Goal: Navigation & Orientation: Find specific page/section

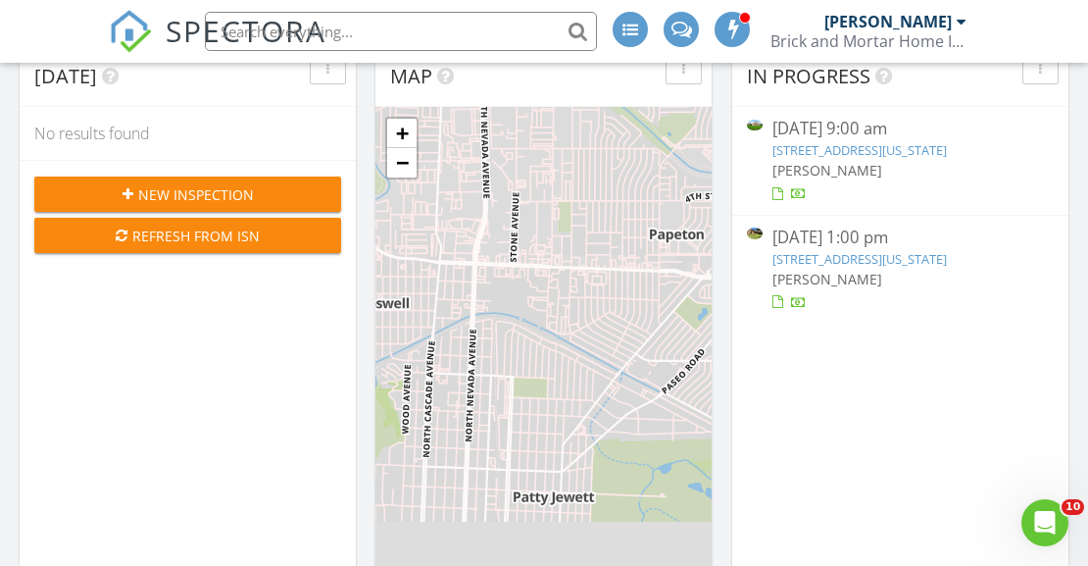
scroll to position [143, 0]
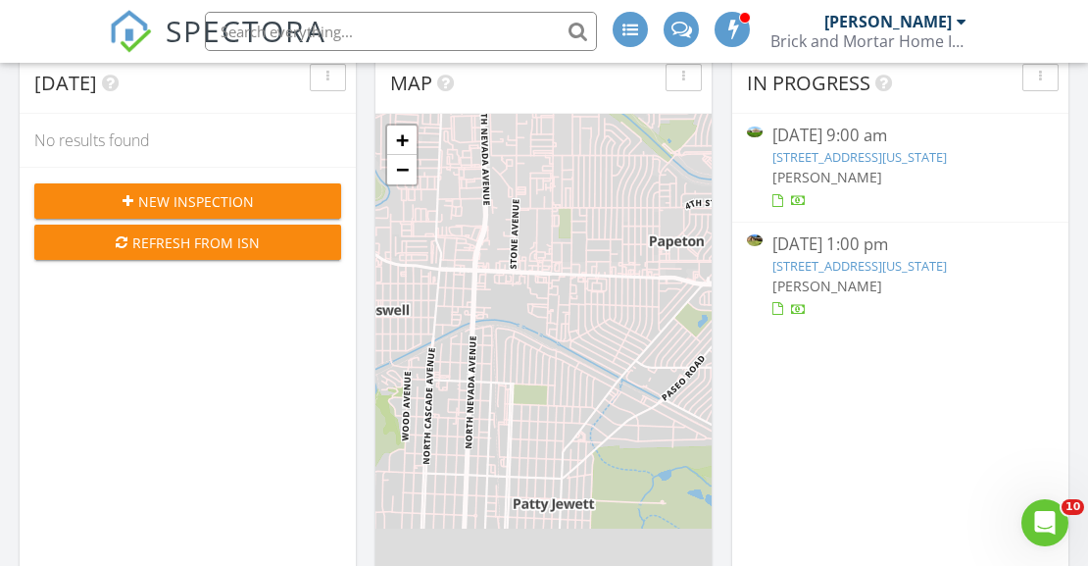
click at [907, 156] on link "1502 Manitou Blvd, Colorado Springs, CO 80904" at bounding box center [860, 157] width 175 height 18
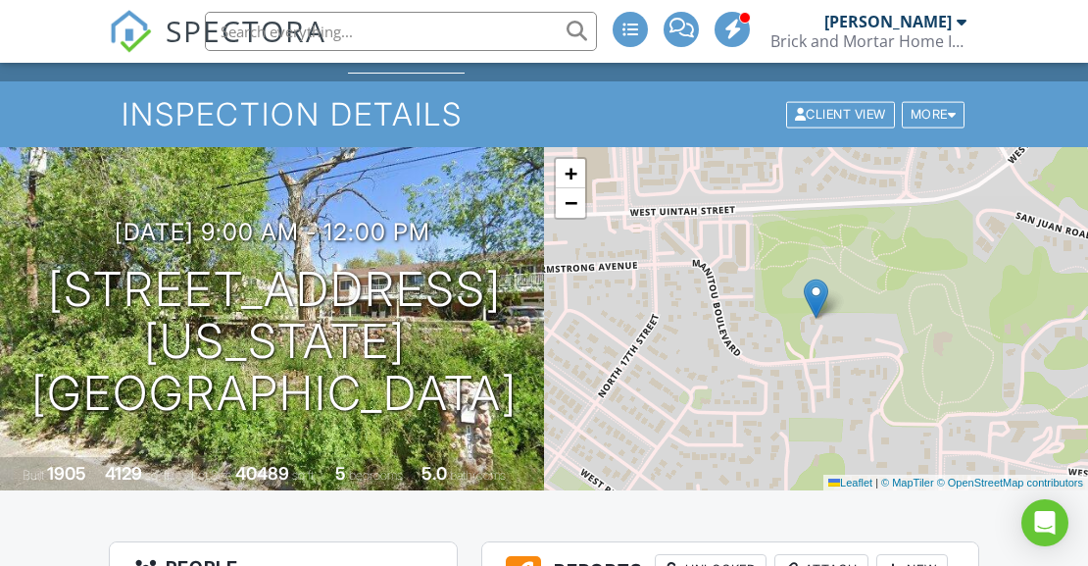
scroll to position [430, 0]
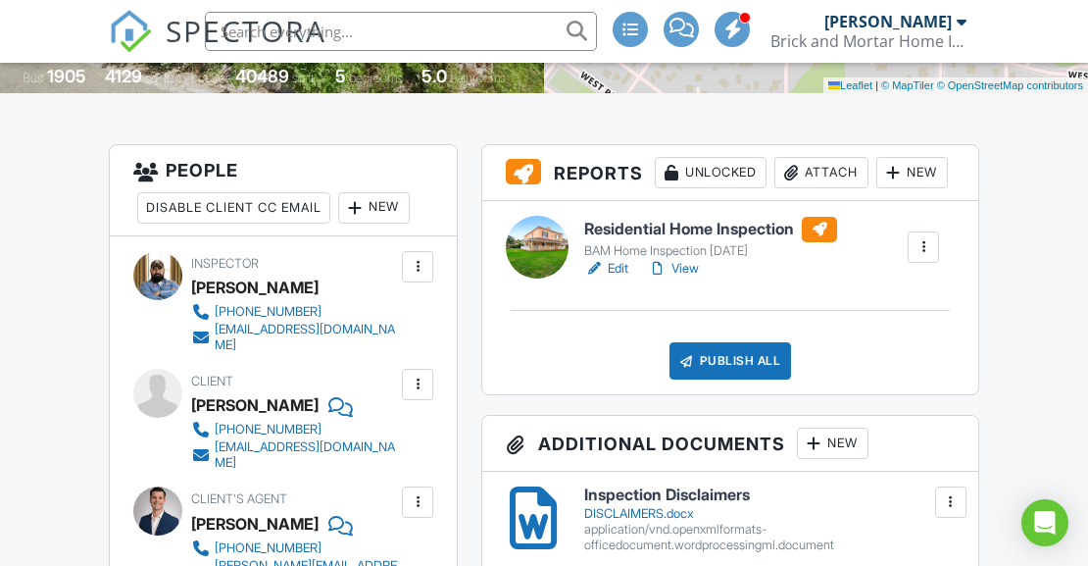
click at [777, 226] on h6 "Residential Home Inspection" at bounding box center [710, 229] width 253 height 25
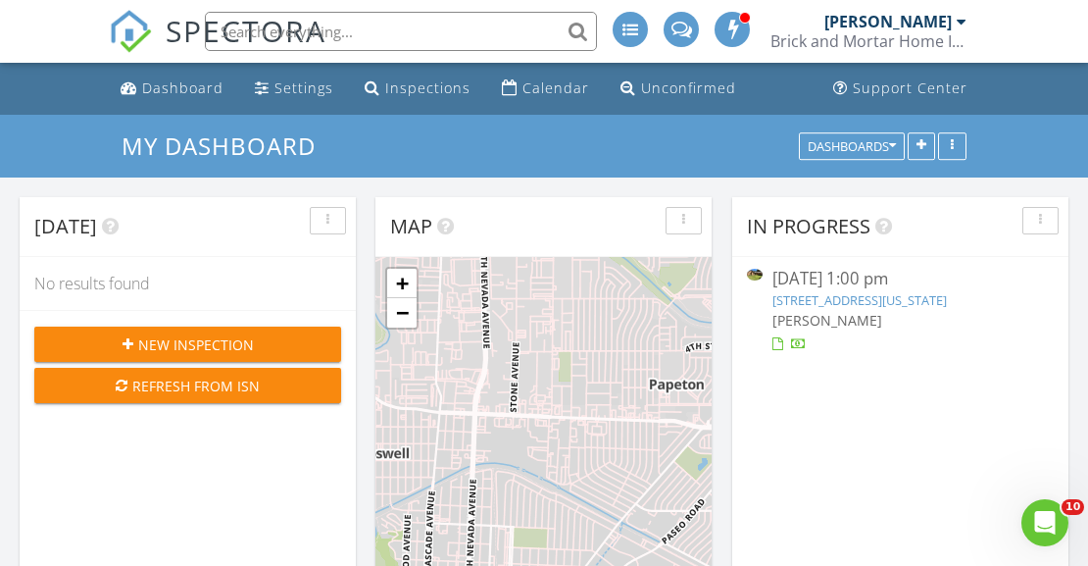
click at [872, 301] on link "19770 Roaming Dr, Colorado Springs, CO 80908" at bounding box center [860, 300] width 175 height 18
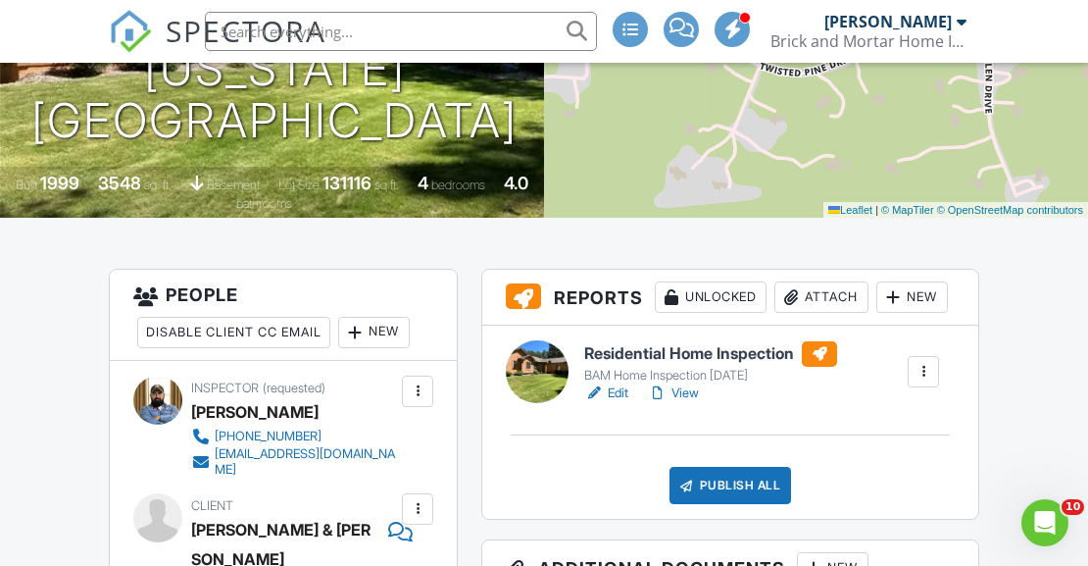
click at [756, 348] on h6 "Residential Home Inspection" at bounding box center [710, 353] width 253 height 25
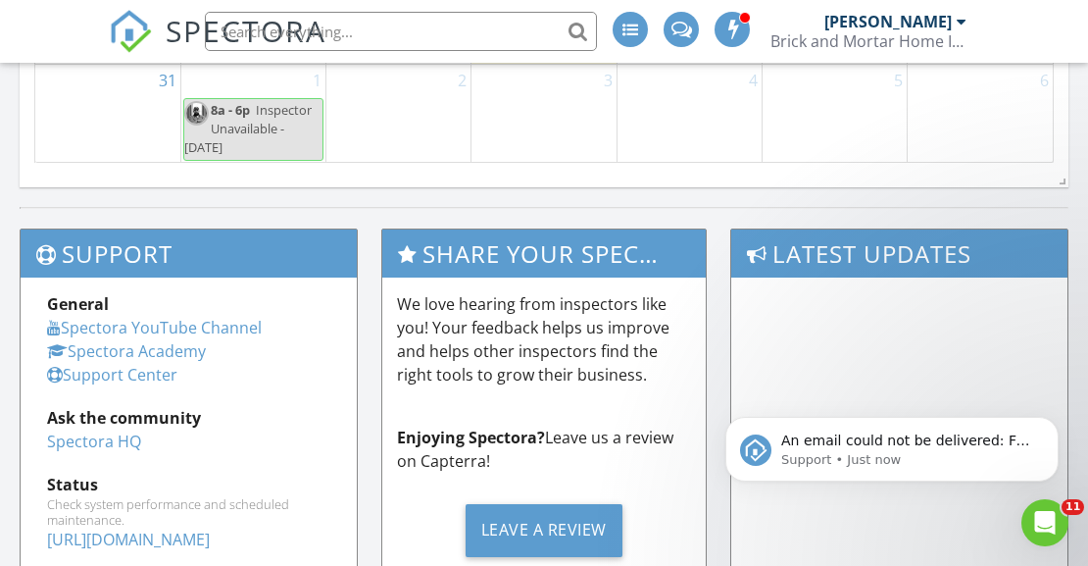
scroll to position [1554, 0]
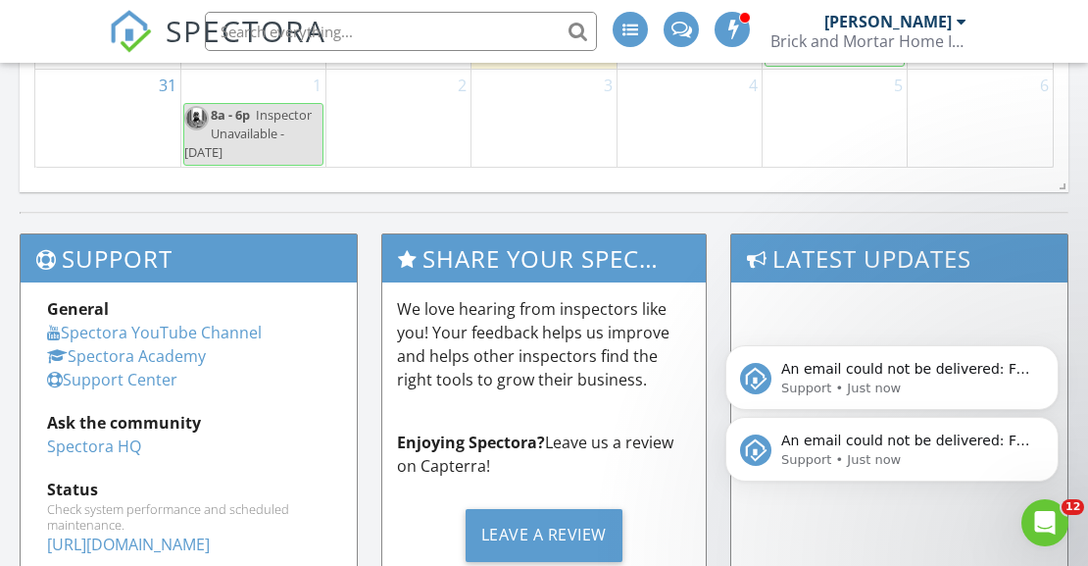
click at [1051, 426] on icon "Dismiss notification" at bounding box center [1053, 423] width 9 height 9
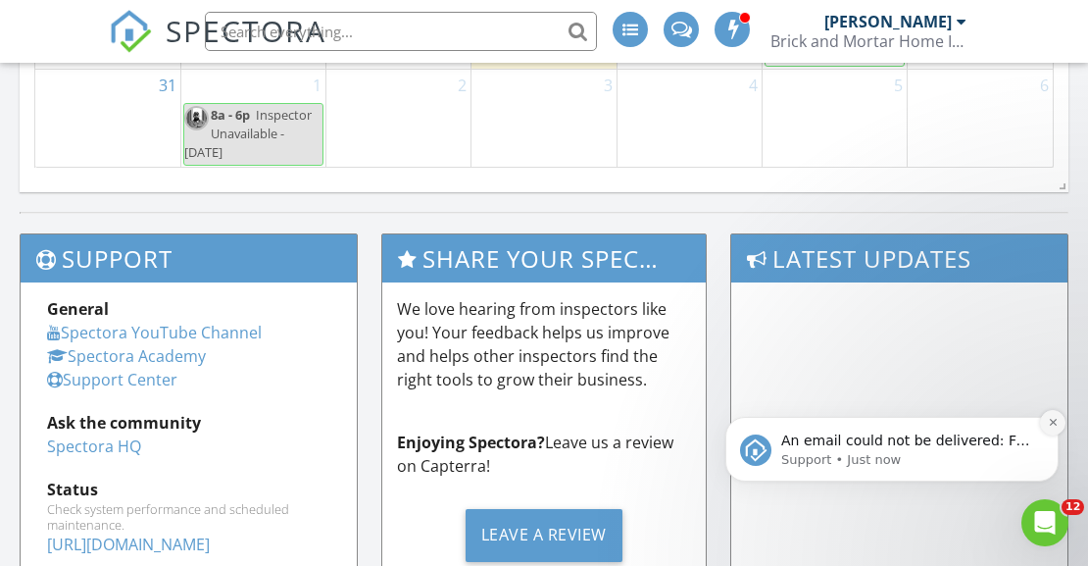
click at [1051, 431] on button "Dismiss notification" at bounding box center [1052, 422] width 25 height 25
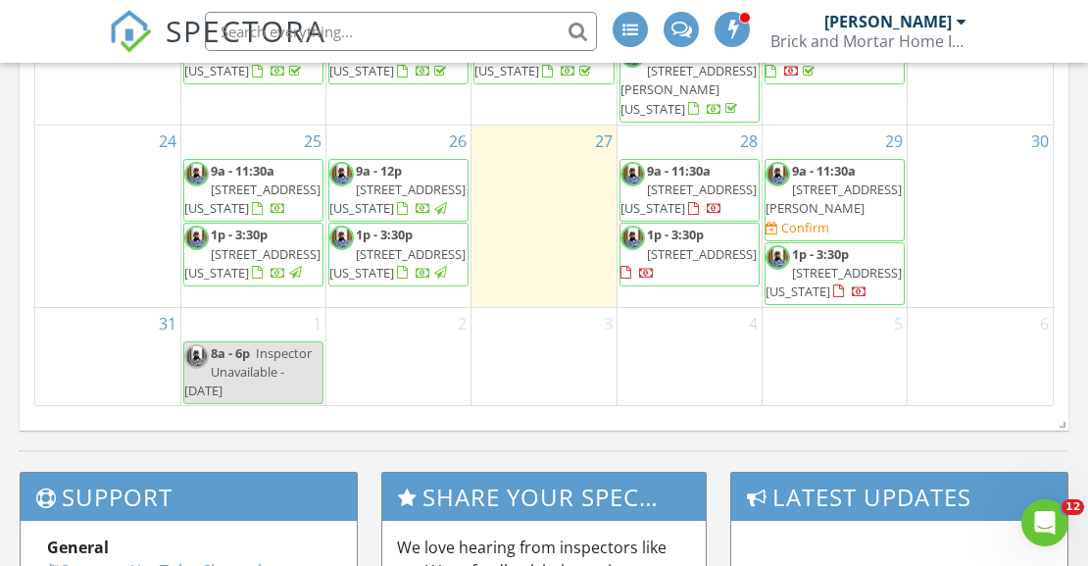
scroll to position [1153, 0]
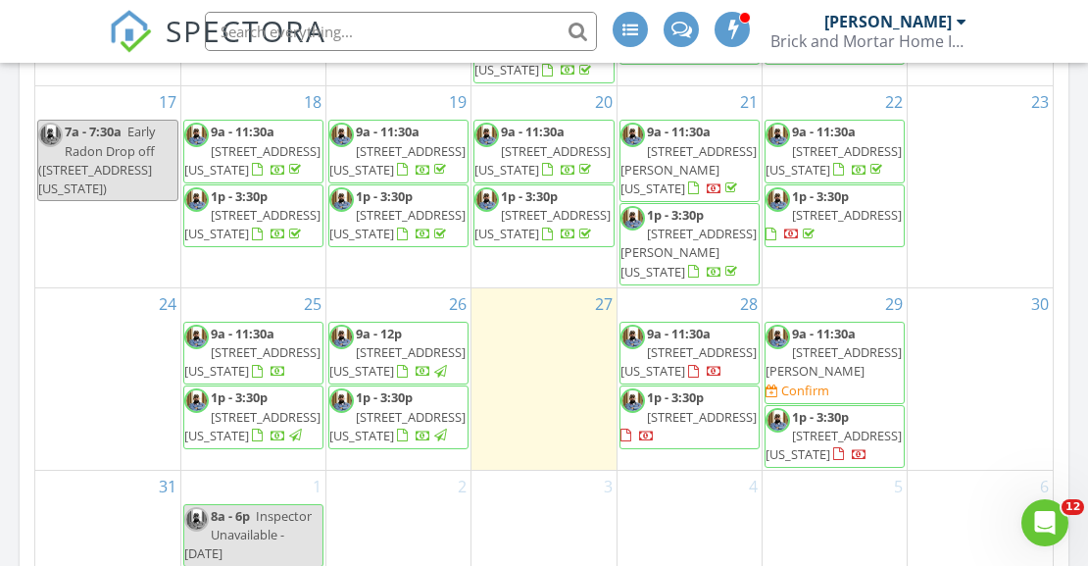
click at [864, 343] on span "132 Daniel Way, Divide 80814" at bounding box center [834, 361] width 136 height 36
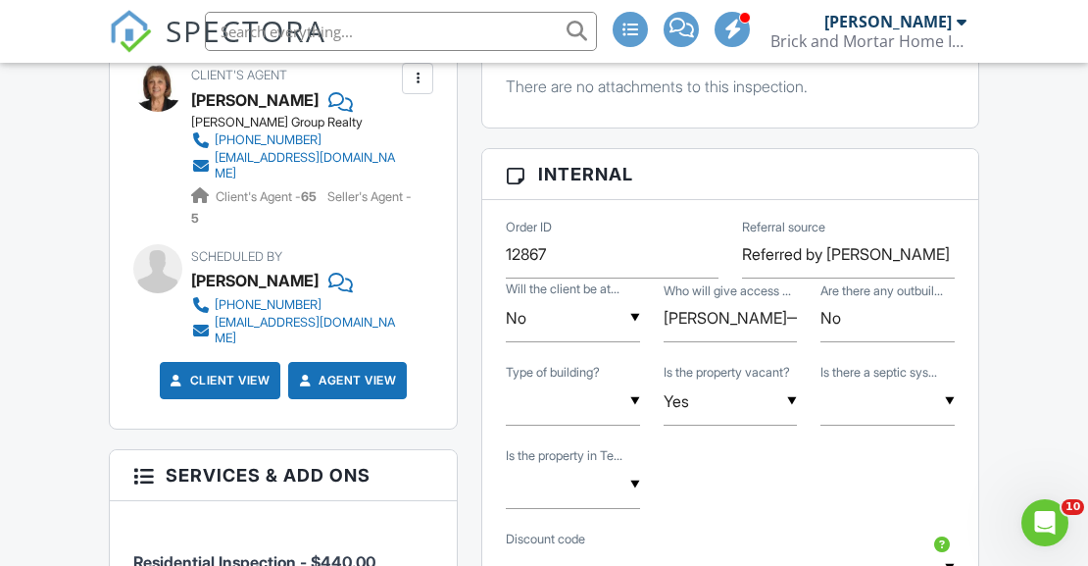
scroll to position [978, 0]
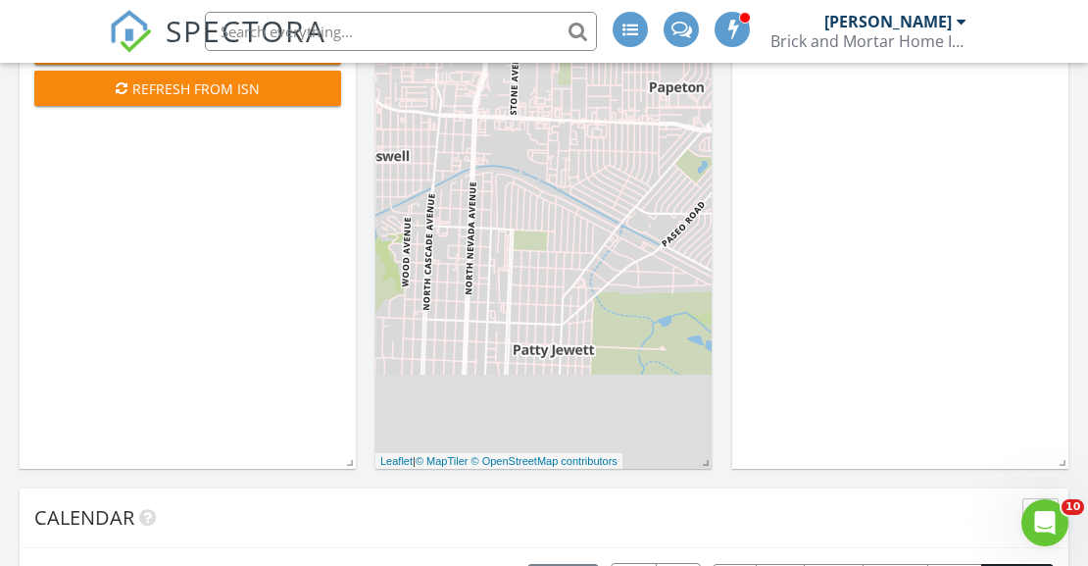
scroll to position [67, 0]
